Goal: Task Accomplishment & Management: Complete application form

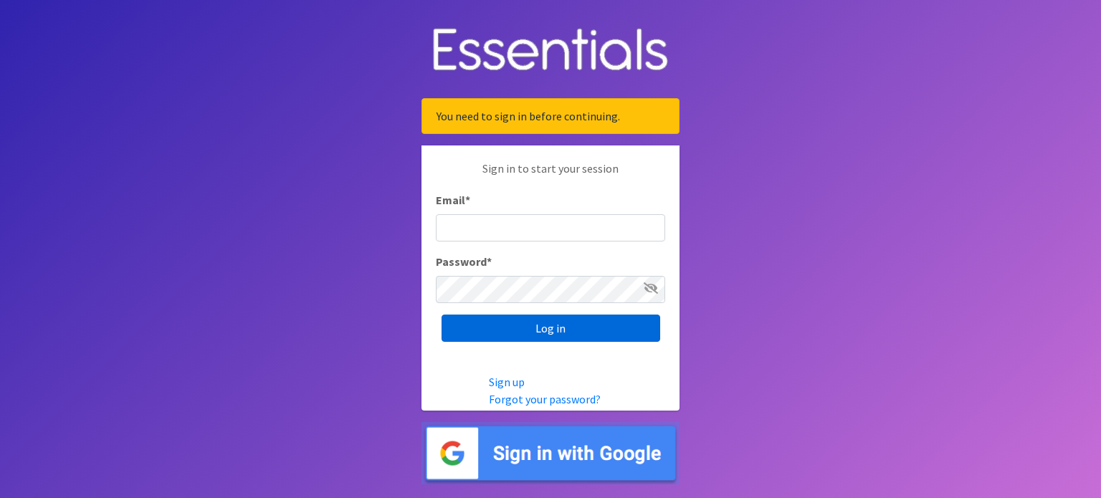
type input "[EMAIL_ADDRESS][DOMAIN_NAME]"
click at [559, 324] on input "Log in" at bounding box center [550, 328] width 219 height 27
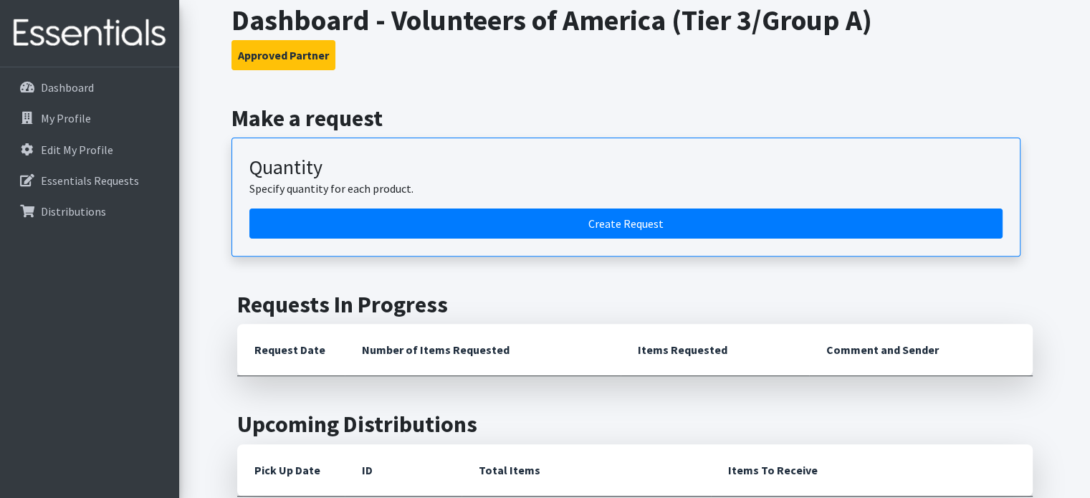
scroll to position [430, 0]
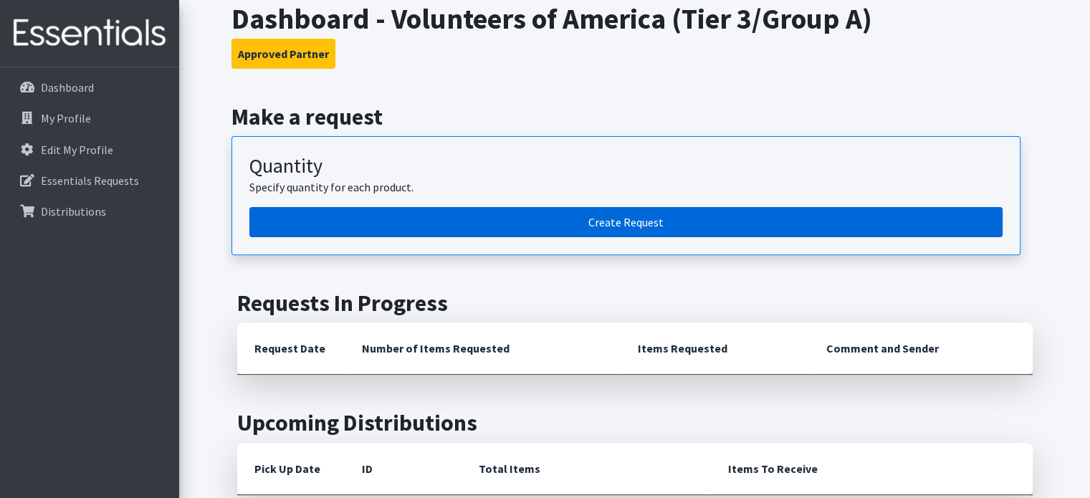
click at [481, 207] on link "Create Request" at bounding box center [625, 222] width 753 height 30
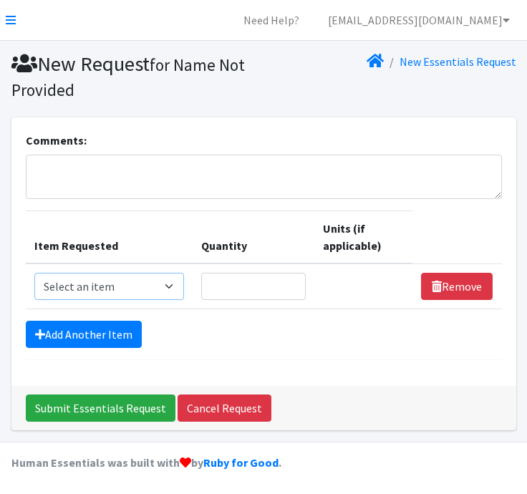
click at [138, 284] on select "Select an item Adult Briefs (Large, approx. 38"-56") Adult Briefs (Medium, appr…" at bounding box center [109, 286] width 150 height 27
select select "1182"
click at [34, 273] on select "Select an item Adult Briefs (Large, approx. 38"-56") Adult Briefs (Medium, appr…" at bounding box center [109, 286] width 150 height 27
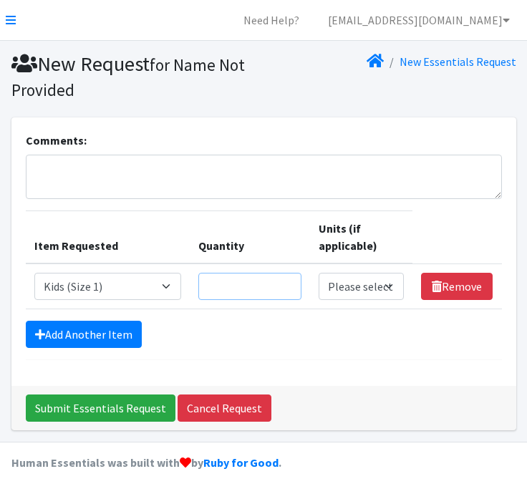
click at [247, 284] on input "Quantity" at bounding box center [249, 286] width 103 height 27
type input "100"
click at [352, 282] on select "Please select a unit units packs" at bounding box center [362, 286] width 86 height 27
select select
click at [319, 273] on select "Please select a unit units packs" at bounding box center [362, 286] width 86 height 27
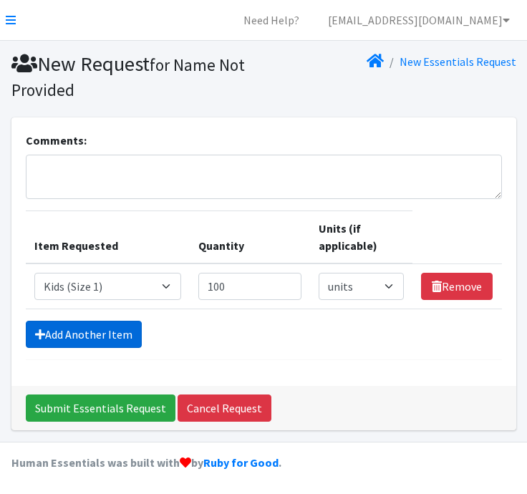
click at [112, 335] on link "Add Another Item" at bounding box center [84, 334] width 116 height 27
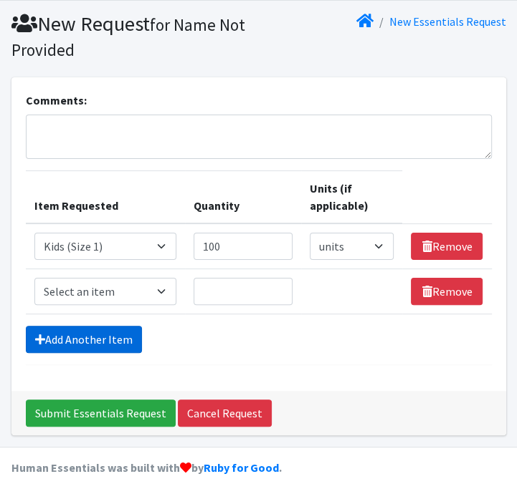
scroll to position [44, 0]
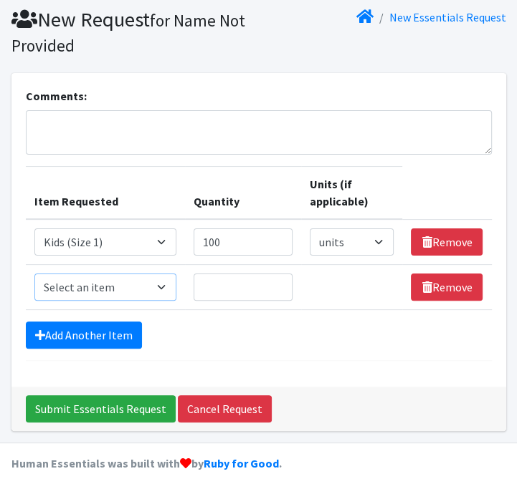
click at [160, 282] on select "Select an item Adult Briefs (Large, approx. 38"-56") Adult Briefs (Medium, appr…" at bounding box center [105, 287] width 142 height 27
click at [34, 274] on select "Select an item Adult Briefs (Large, approx. 38"-56") Adult Briefs (Medium, appr…" at bounding box center [105, 287] width 142 height 27
click at [139, 284] on select "Select an item Adult Briefs (Large, approx. 38"-56") Adult Briefs (Medium, appr…" at bounding box center [105, 287] width 142 height 27
select select "1183"
click at [34, 274] on select "Select an item Adult Briefs (Large, approx. 38"-56") Adult Briefs (Medium, appr…" at bounding box center [105, 287] width 142 height 27
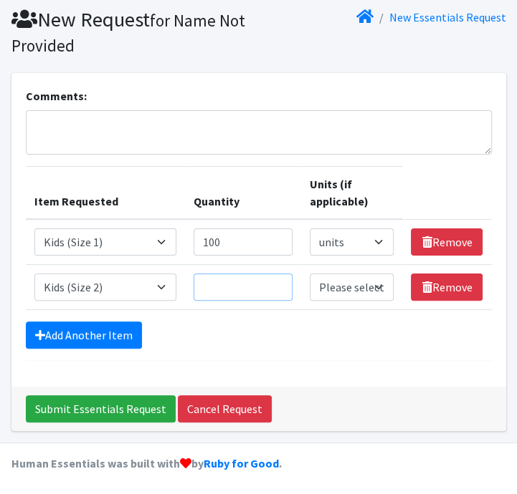
click at [219, 289] on input "Quantity" at bounding box center [243, 287] width 100 height 27
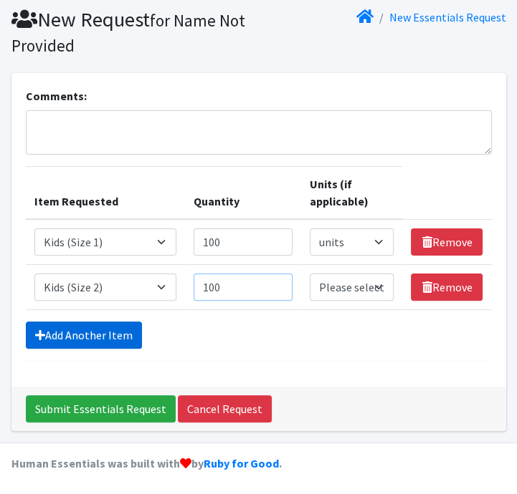
type input "100"
click at [95, 326] on link "Add Another Item" at bounding box center [84, 335] width 116 height 27
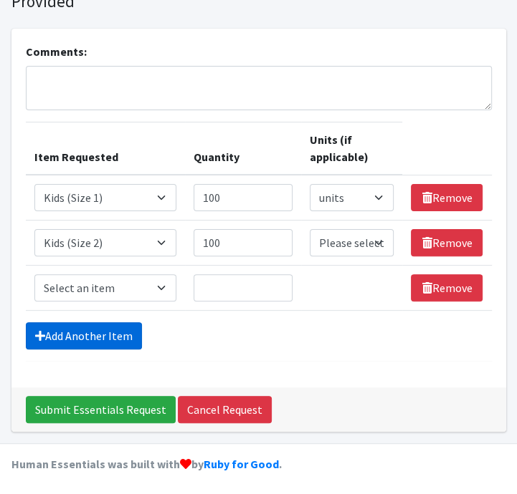
scroll to position [89, 0]
click at [103, 286] on select "Select an item Adult Briefs (Large, approx. 38"-56") Adult Briefs (Medium, appr…" at bounding box center [105, 287] width 142 height 27
select select "1186"
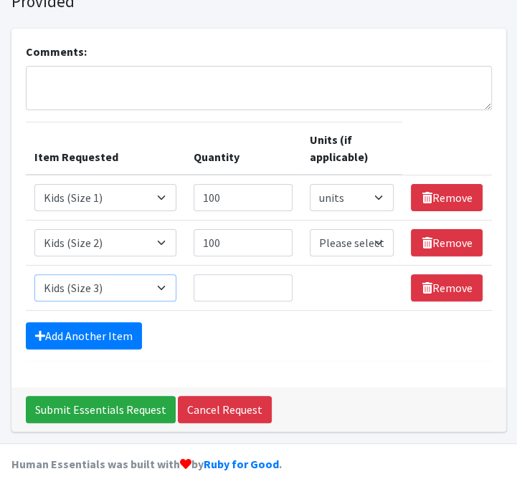
click at [34, 274] on select "Select an item Adult Briefs (Large, approx. 38"-56") Adult Briefs (Medium, appr…" at bounding box center [105, 287] width 142 height 27
click at [230, 292] on input "Quantity" at bounding box center [243, 287] width 100 height 27
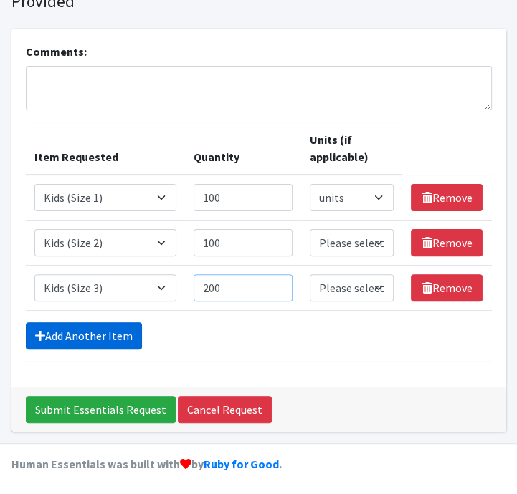
type input "200"
click at [76, 330] on link "Add Another Item" at bounding box center [84, 335] width 116 height 27
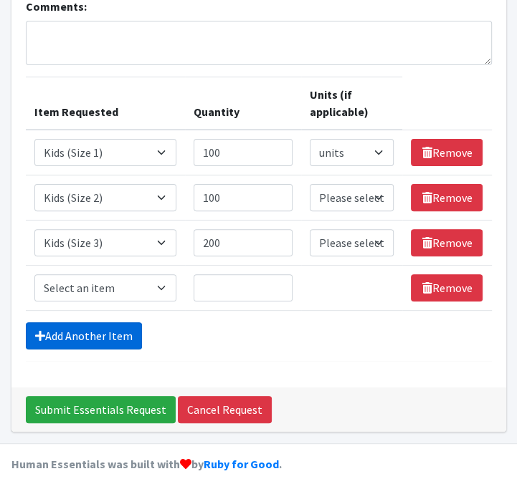
scroll to position [135, 0]
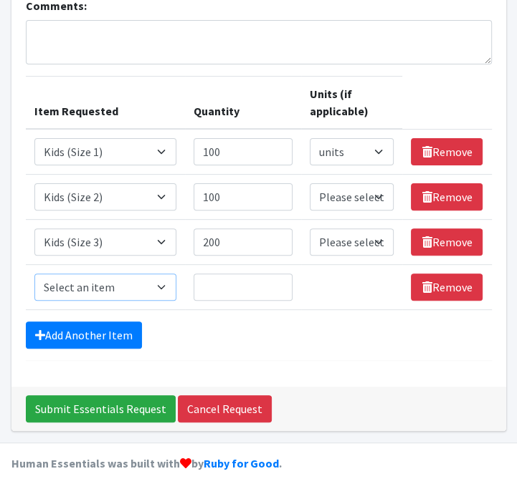
click at [118, 283] on select "Select an item Adult Briefs (Large, approx. 38"-56") Adult Briefs (Medium, appr…" at bounding box center [105, 287] width 142 height 27
select select "1161"
click at [34, 274] on select "Select an item Adult Briefs (Large, approx. 38"-56") Adult Briefs (Medium, appr…" at bounding box center [105, 287] width 142 height 27
click at [217, 285] on input "Quantity" at bounding box center [243, 287] width 100 height 27
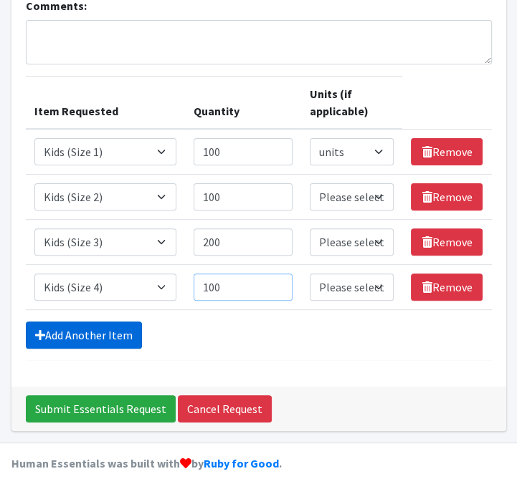
type input "100"
click at [86, 332] on link "Add Another Item" at bounding box center [84, 335] width 116 height 27
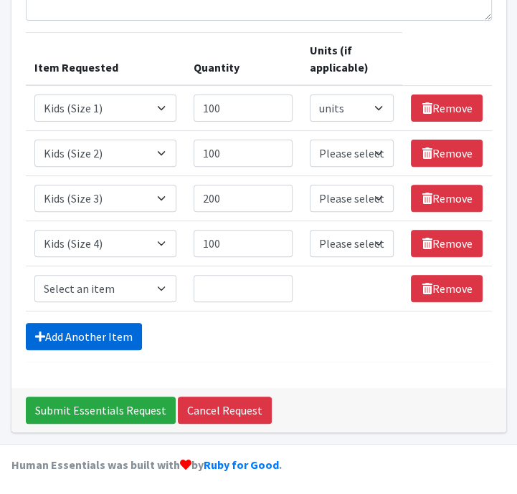
scroll to position [179, 0]
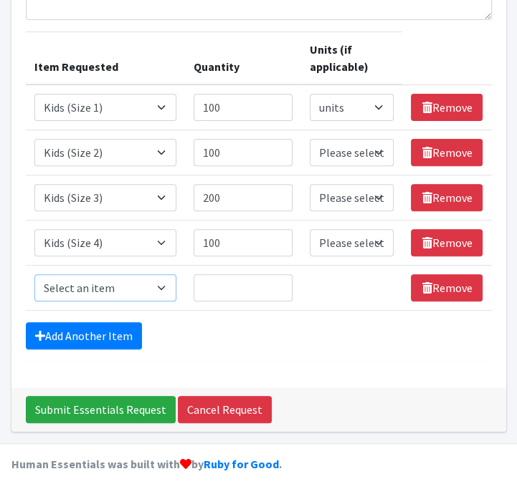
click at [138, 293] on select "Select an item Adult Briefs (Large, approx. 38"-56") Adult Briefs (Medium, appr…" at bounding box center [105, 287] width 142 height 27
select select "1162"
click at [34, 274] on select "Select an item Adult Briefs (Large, approx. 38"-56") Adult Briefs (Medium, appr…" at bounding box center [105, 287] width 142 height 27
click at [245, 282] on input "Quantity" at bounding box center [243, 287] width 100 height 27
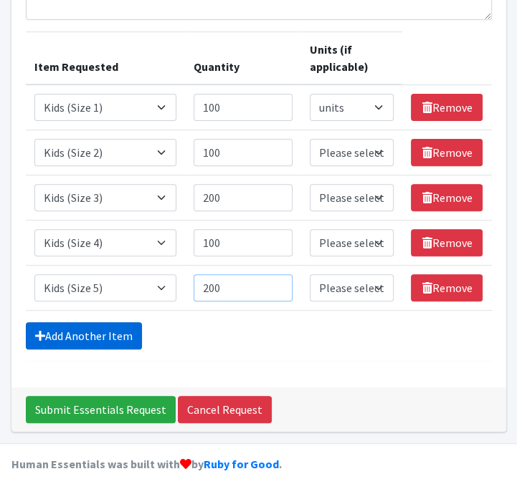
type input "200"
click at [115, 330] on link "Add Another Item" at bounding box center [84, 335] width 116 height 27
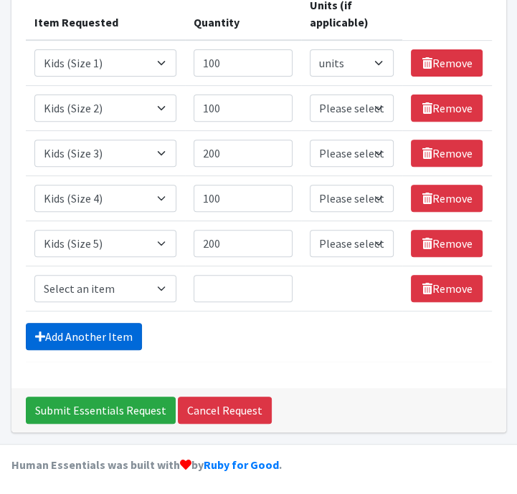
scroll to position [224, 0]
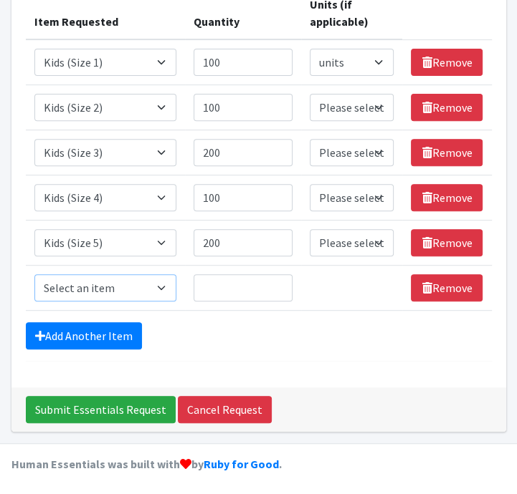
click at [104, 277] on select "Select an item Adult Briefs (Large, approx. 38"-56") Adult Briefs (Medium, appr…" at bounding box center [105, 287] width 142 height 27
select select "1164"
click at [34, 274] on select "Select an item Adult Briefs (Large, approx. 38"-56") Adult Briefs (Medium, appr…" at bounding box center [105, 287] width 142 height 27
click at [234, 286] on input "Quantity" at bounding box center [243, 287] width 100 height 27
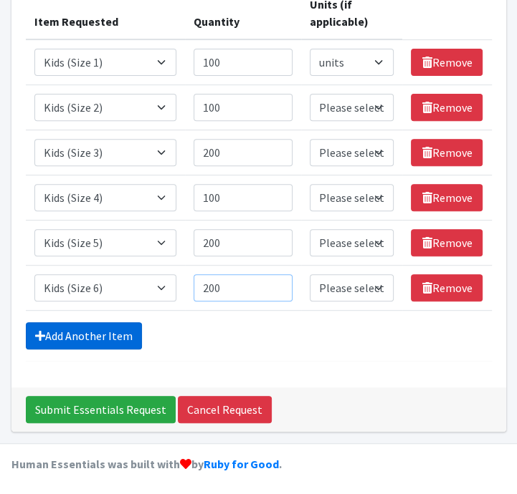
type input "200"
click at [81, 333] on link "Add Another Item" at bounding box center [84, 335] width 116 height 27
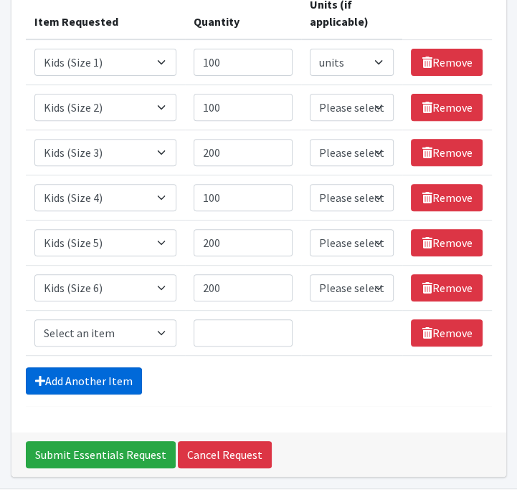
scroll to position [269, 0]
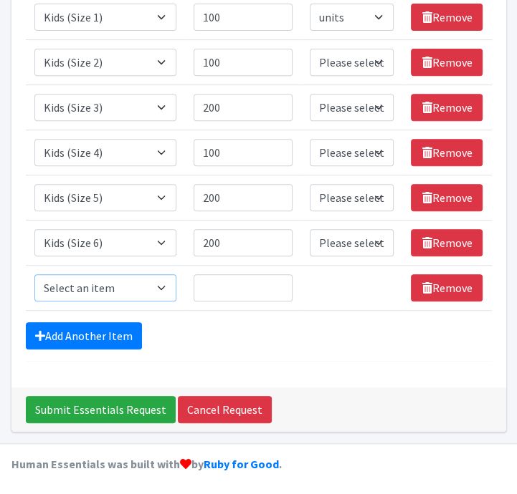
click at [109, 291] on select "Select an item Adult Briefs (Large, approx. 38"-56") Adult Briefs (Medium, appr…" at bounding box center [105, 287] width 142 height 27
select select "1169"
click at [34, 274] on select "Select an item Adult Briefs (Large, approx. 38"-56") Adult Briefs (Medium, appr…" at bounding box center [105, 287] width 142 height 27
click at [217, 283] on input "Quantity" at bounding box center [243, 287] width 100 height 27
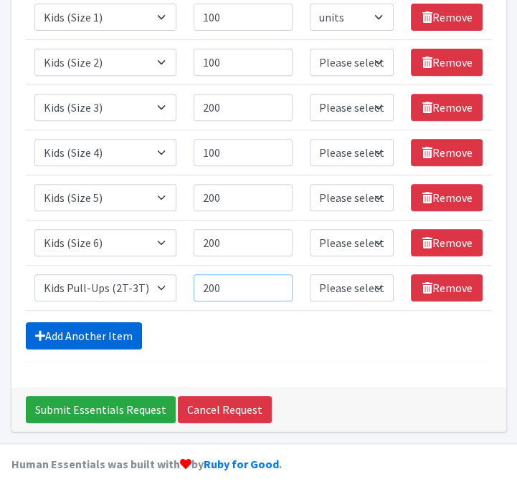
type input "200"
click at [95, 330] on link "Add Another Item" at bounding box center [84, 335] width 116 height 27
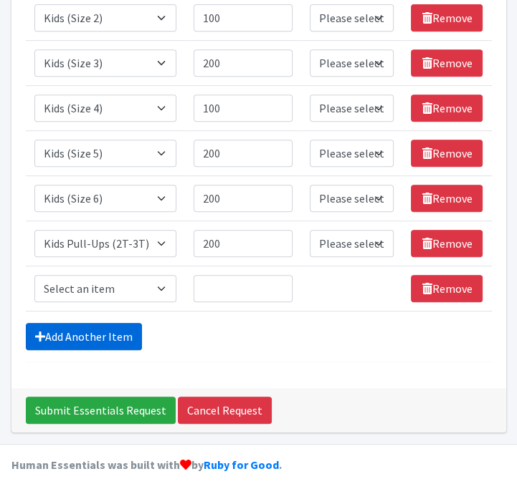
scroll to position [315, 0]
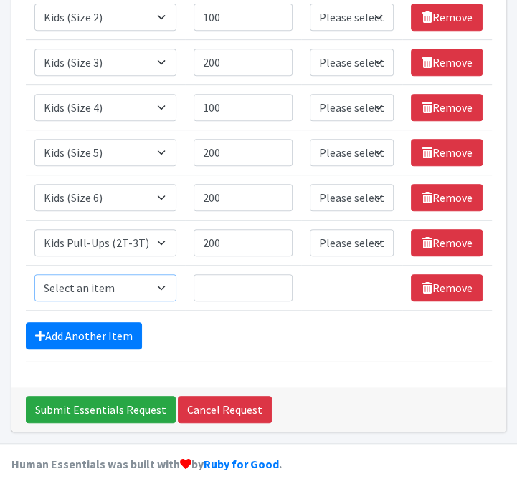
click at [135, 290] on select "Select an item Adult Briefs (Large, approx. 38"-56") Adult Briefs (Medium, appr…" at bounding box center [105, 287] width 142 height 27
select select "1171"
click at [34, 274] on select "Select an item Adult Briefs (Large, approx. 38"-56") Adult Briefs (Medium, appr…" at bounding box center [105, 287] width 142 height 27
click at [219, 287] on input "Quantity" at bounding box center [243, 287] width 100 height 27
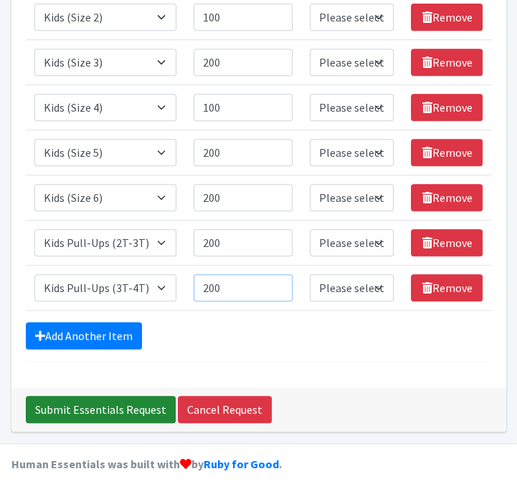
type input "200"
click at [109, 406] on input "Submit Essentials Request" at bounding box center [101, 409] width 150 height 27
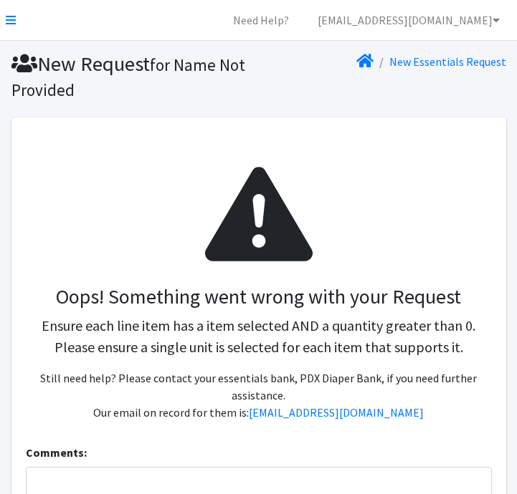
select select
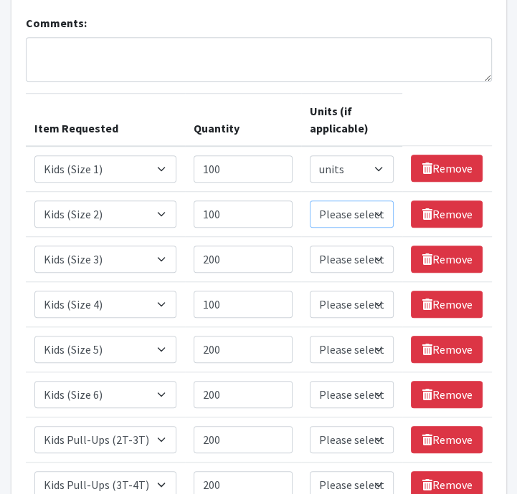
click at [357, 210] on select "Please select a unit units packs" at bounding box center [352, 214] width 84 height 27
select select
click at [310, 201] on select "Please select a unit units packs" at bounding box center [352, 214] width 84 height 27
click at [352, 251] on select "Please select a unit units packs" at bounding box center [352, 259] width 84 height 27
select select
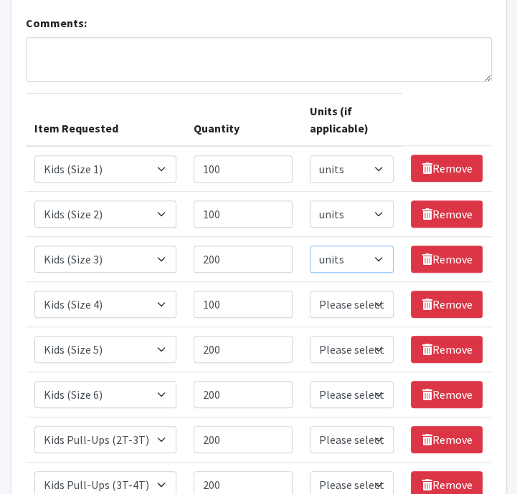
click at [310, 246] on select "Please select a unit units packs" at bounding box center [352, 259] width 84 height 27
click at [363, 304] on select "Please select a unit units packs" at bounding box center [352, 304] width 84 height 27
select select
click at [310, 291] on select "Please select a unit units packs" at bounding box center [352, 304] width 84 height 27
click at [348, 344] on select "Please select a unit units packs" at bounding box center [352, 349] width 84 height 27
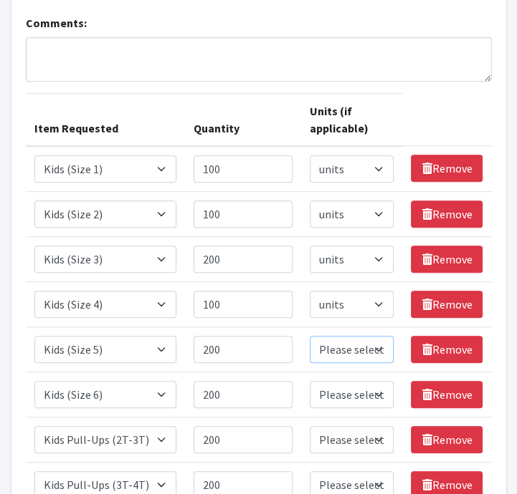
select select
click at [310, 336] on select "Please select a unit units packs" at bounding box center [352, 349] width 84 height 27
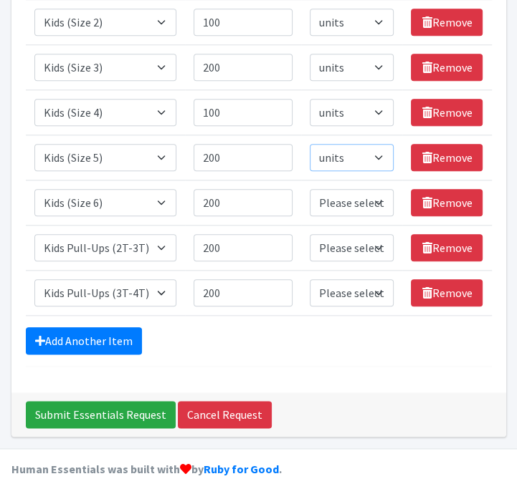
scroll to position [626, 0]
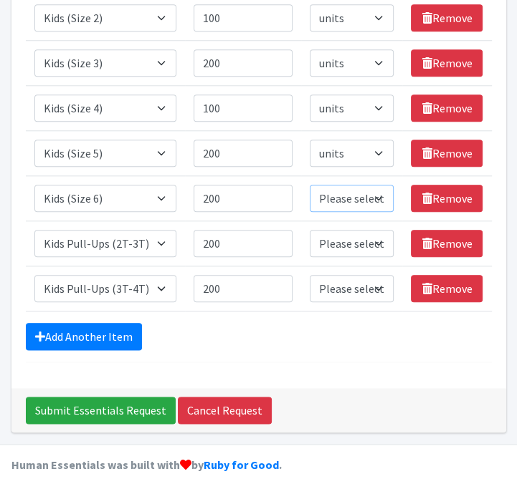
click at [360, 201] on select "Please select a unit units packs" at bounding box center [352, 198] width 84 height 27
select select
click at [310, 185] on select "Please select a unit units packs" at bounding box center [352, 198] width 84 height 27
click at [353, 241] on select "Please select a unit units packs" at bounding box center [352, 243] width 84 height 27
select select
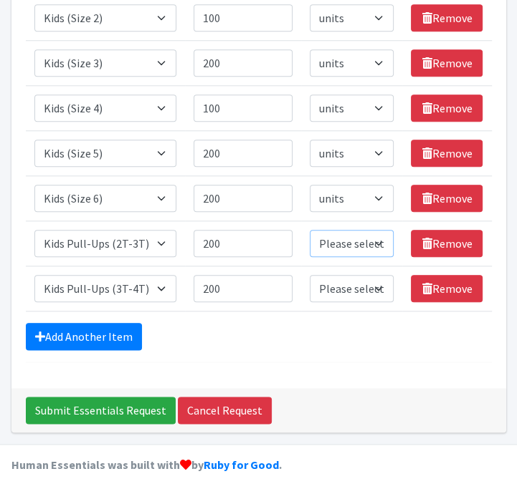
click at [310, 230] on select "Please select a unit units packs" at bounding box center [352, 243] width 84 height 27
click at [355, 291] on select "Please select a unit units packs" at bounding box center [352, 288] width 84 height 27
select select
click at [310, 275] on select "Please select a unit units packs" at bounding box center [352, 288] width 84 height 27
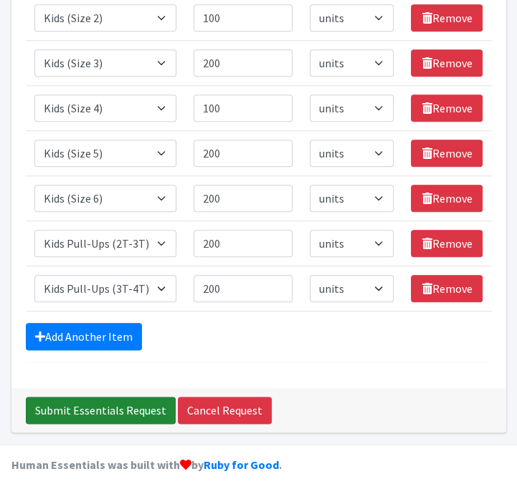
click at [119, 397] on input "Submit Essentials Request" at bounding box center [101, 410] width 150 height 27
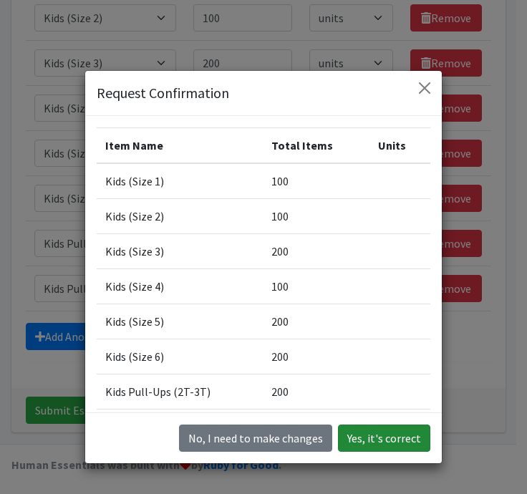
click at [390, 436] on button "Yes, it's correct" at bounding box center [384, 438] width 92 height 27
